Goal: Book appointment/travel/reservation

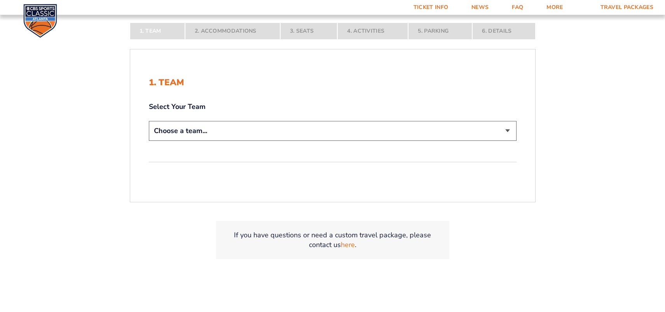
scroll to position [175, 0]
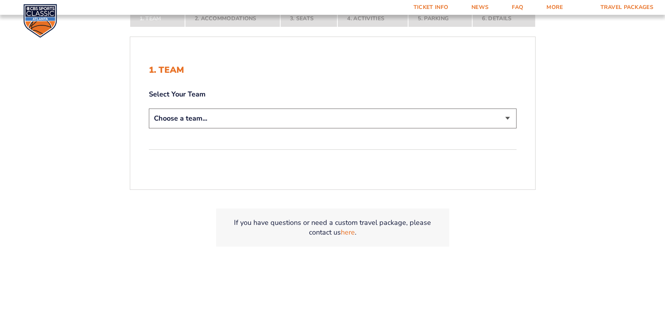
click at [400, 120] on select "Choose a team... [US_STATE] Wildcats [US_STATE] State Buckeyes [US_STATE] Tar H…" at bounding box center [333, 119] width 368 height 20
select select "20108"
click at [149, 109] on select "Choose a team... [US_STATE] Wildcats [US_STATE] State Buckeyes [US_STATE] Tar H…" at bounding box center [333, 119] width 368 height 20
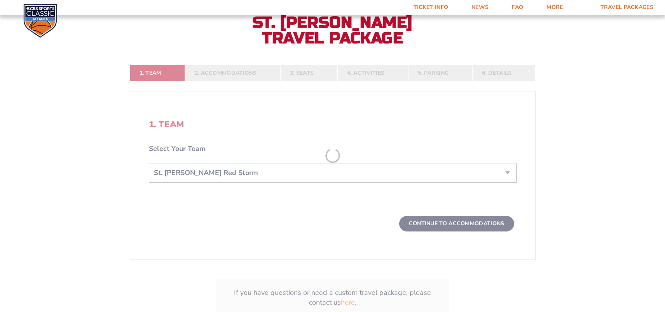
scroll to position [230, 0]
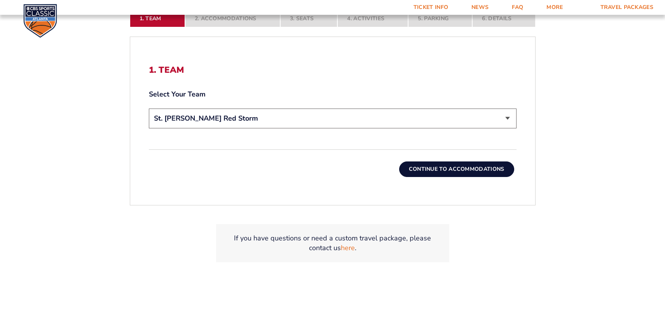
click at [441, 172] on button "Continue To Accommodations" at bounding box center [456, 169] width 115 height 16
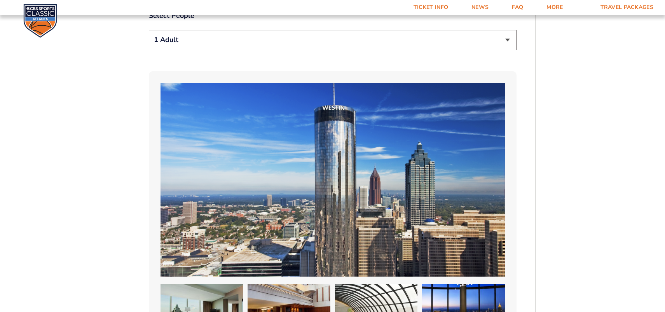
scroll to position [492, 0]
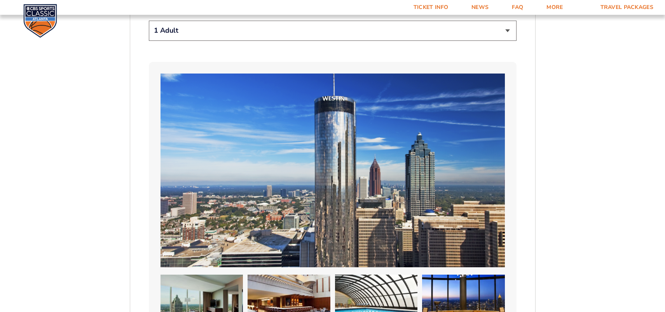
click at [456, 37] on select "1 Adult 2 Adults 3 Adults 4 Adults 2 Adults + 1 Child 2 Adults + 2 Children 2 A…" at bounding box center [333, 31] width 368 height 20
select select "2 Adults"
click at [149, 21] on select "1 Adult 2 Adults 3 Adults 4 Adults 2 Adults + 1 Child 2 Adults + 2 Children 2 A…" at bounding box center [333, 31] width 368 height 20
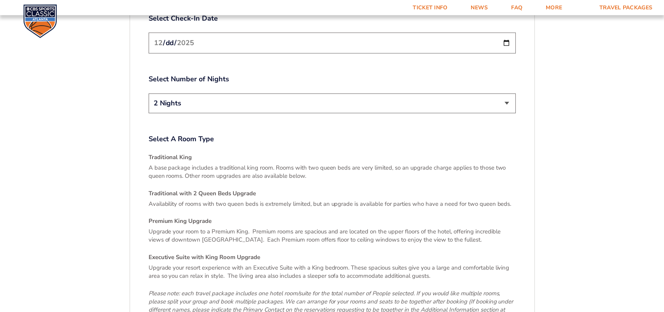
scroll to position [1038, 0]
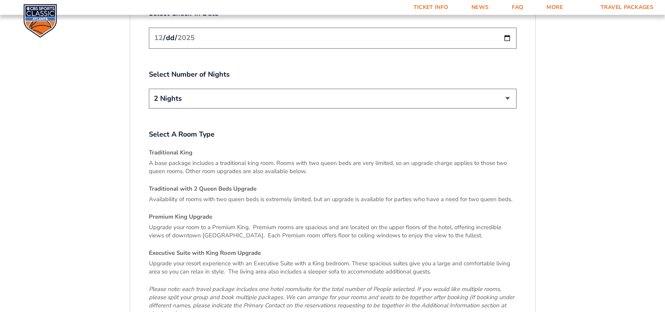
click at [503, 92] on select "2 Nights 3 Nights" at bounding box center [333, 99] width 368 height 20
click at [149, 89] on select "2 Nights 3 Nights" at bounding box center [333, 99] width 368 height 20
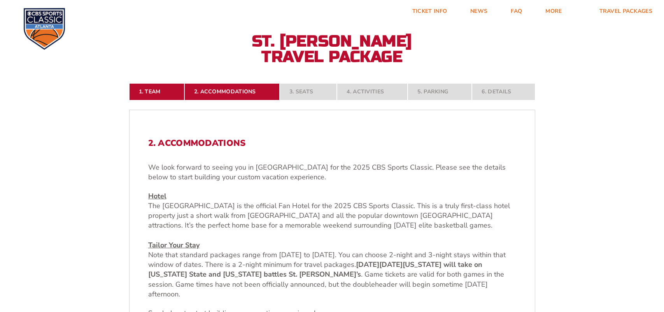
scroll to position [30, 0]
